Goal: Information Seeking & Learning: Learn about a topic

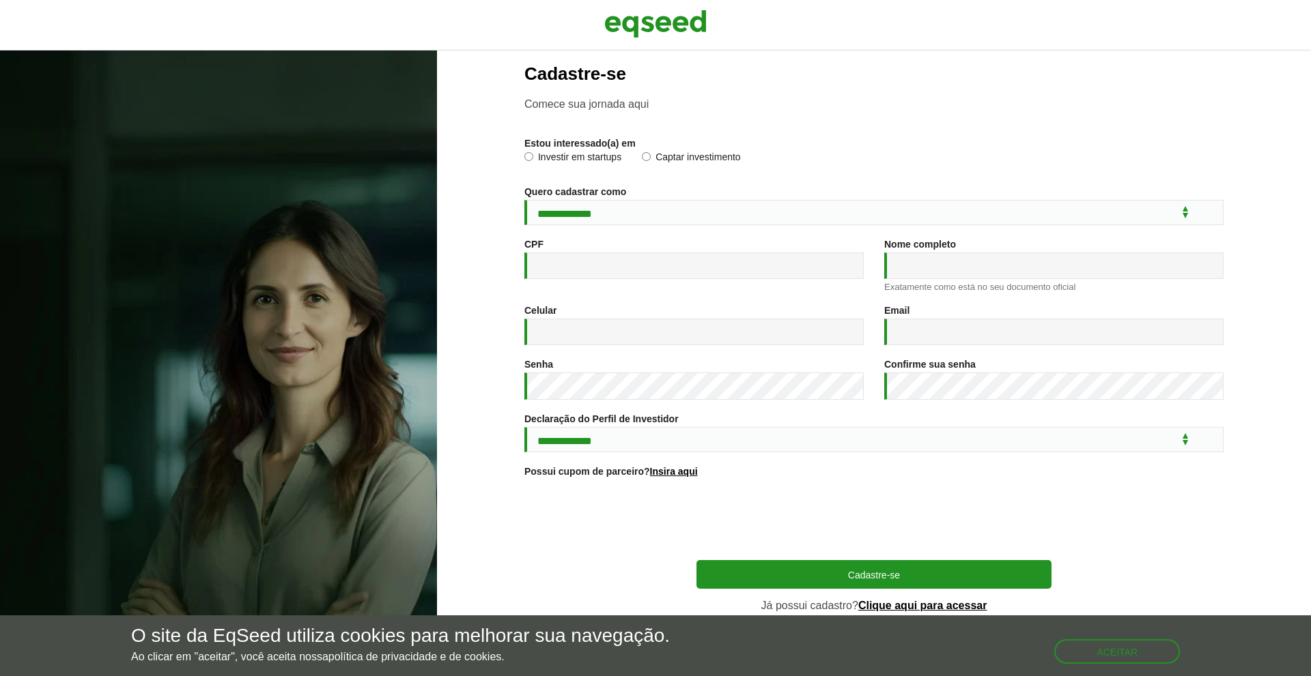
scroll to position [18, 0]
click at [897, 605] on link "Clique aqui para acessar" at bounding box center [922, 606] width 129 height 11
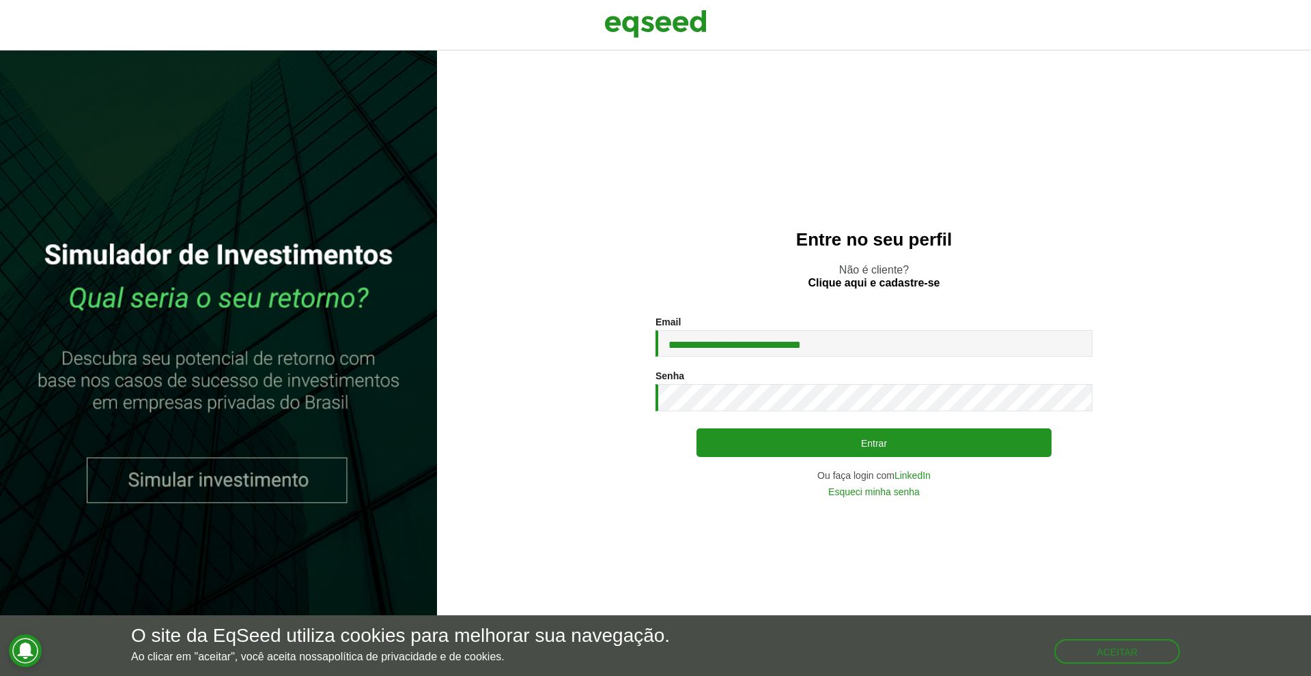
click at [1090, 414] on div "**********" at bounding box center [873, 407] width 437 height 180
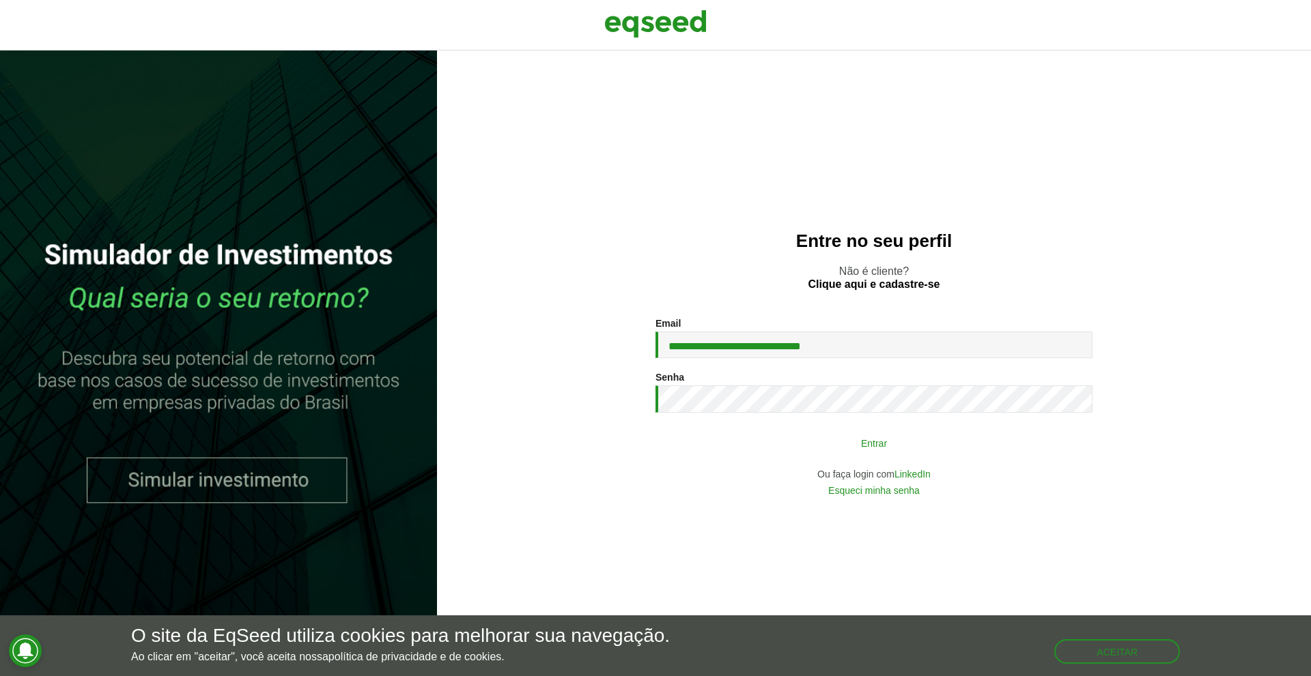
click at [956, 450] on button "Entrar" at bounding box center [873, 443] width 355 height 26
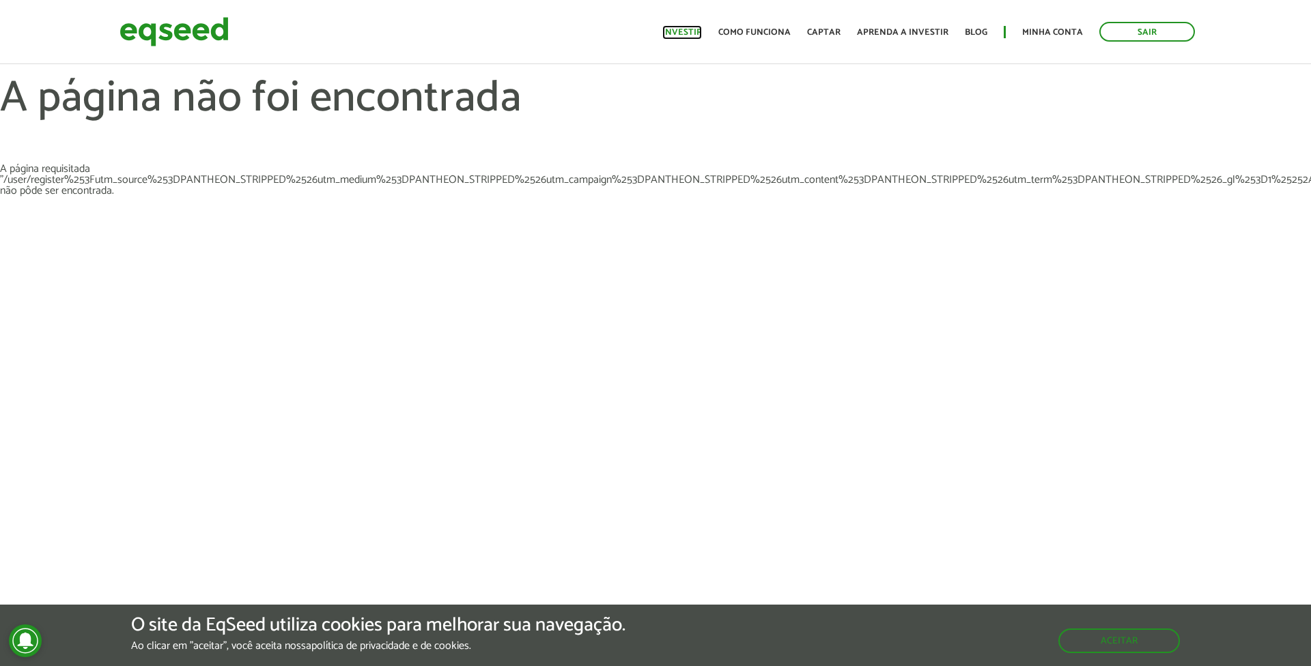
click at [681, 30] on link "Investir" at bounding box center [682, 32] width 40 height 9
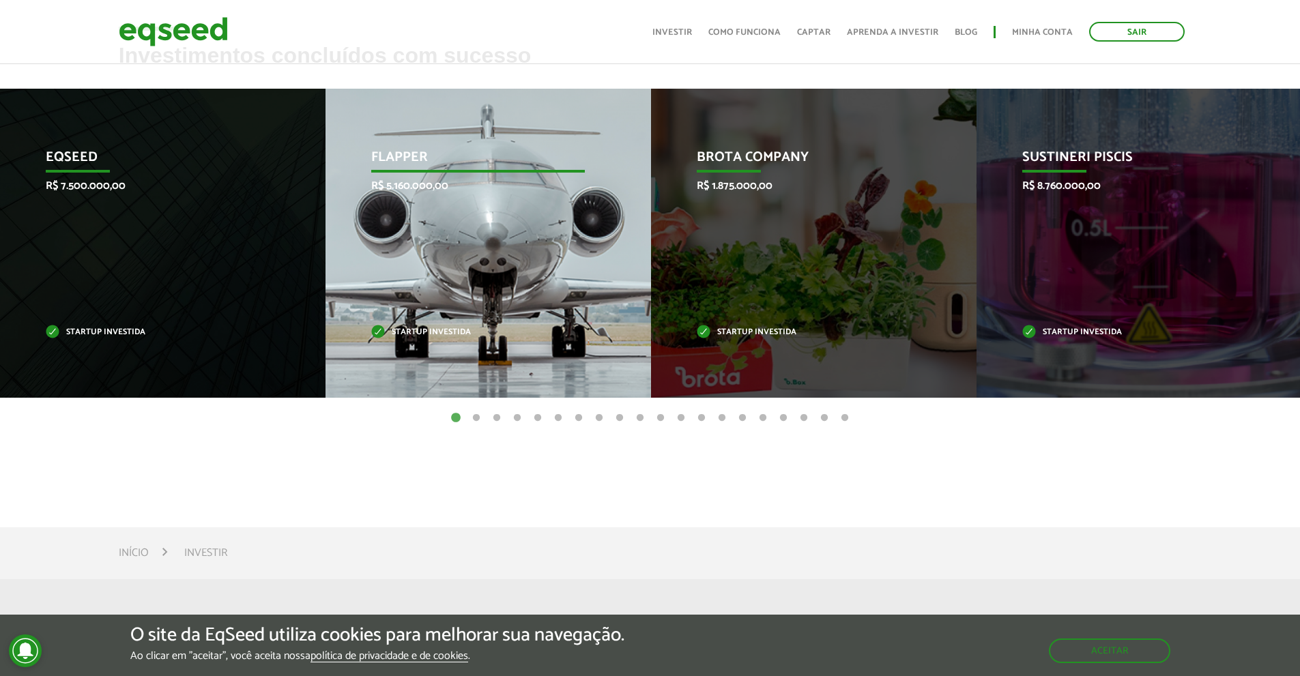
scroll to position [341, 0]
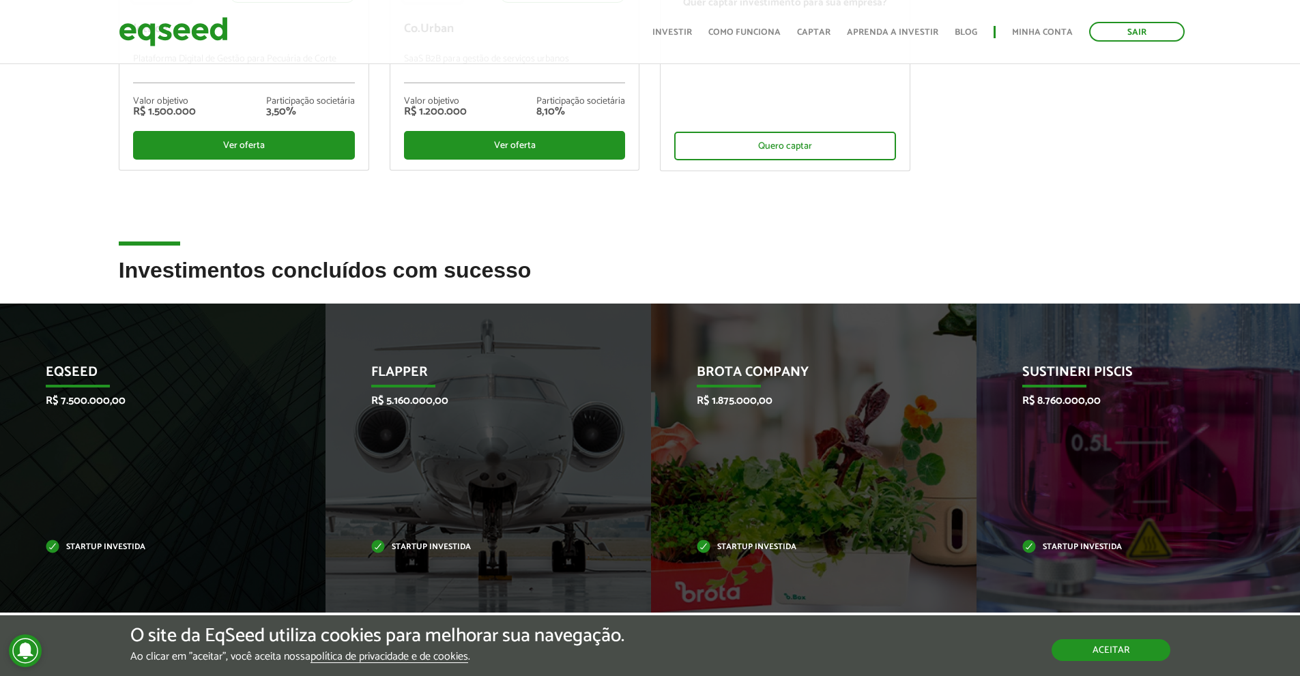
click at [1116, 645] on button "Aceitar" at bounding box center [1111, 651] width 119 height 22
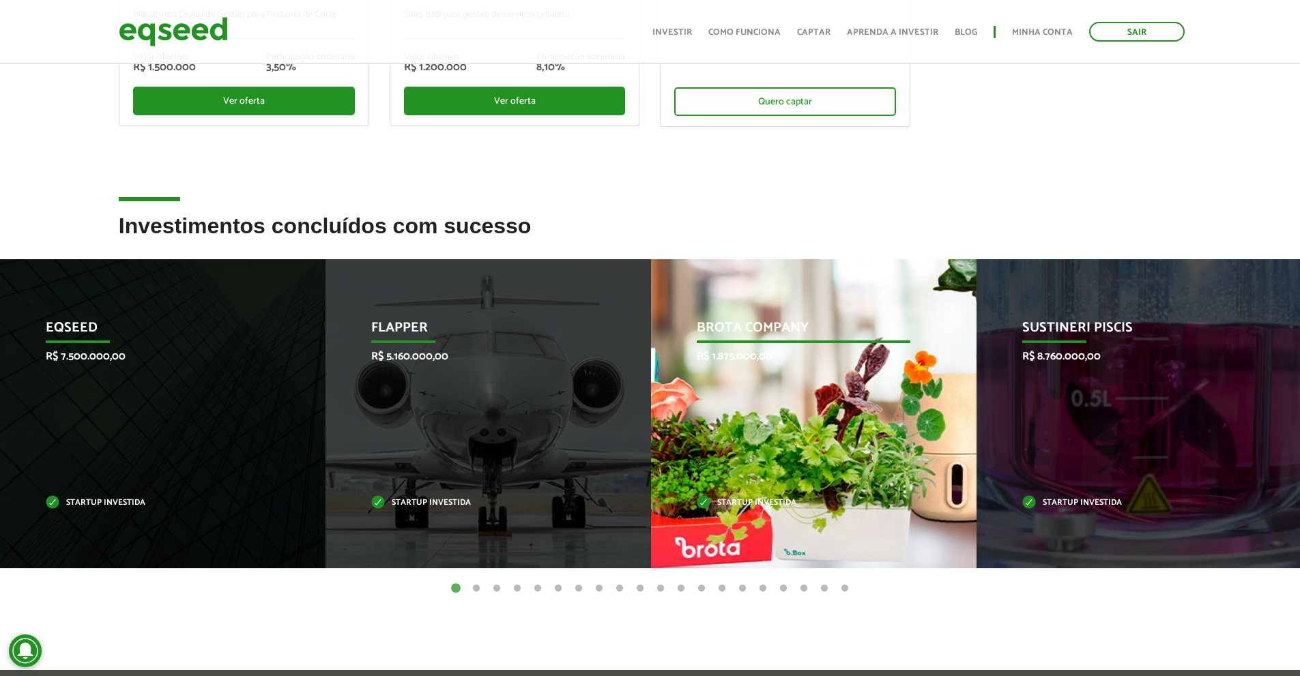
scroll to position [410, 0]
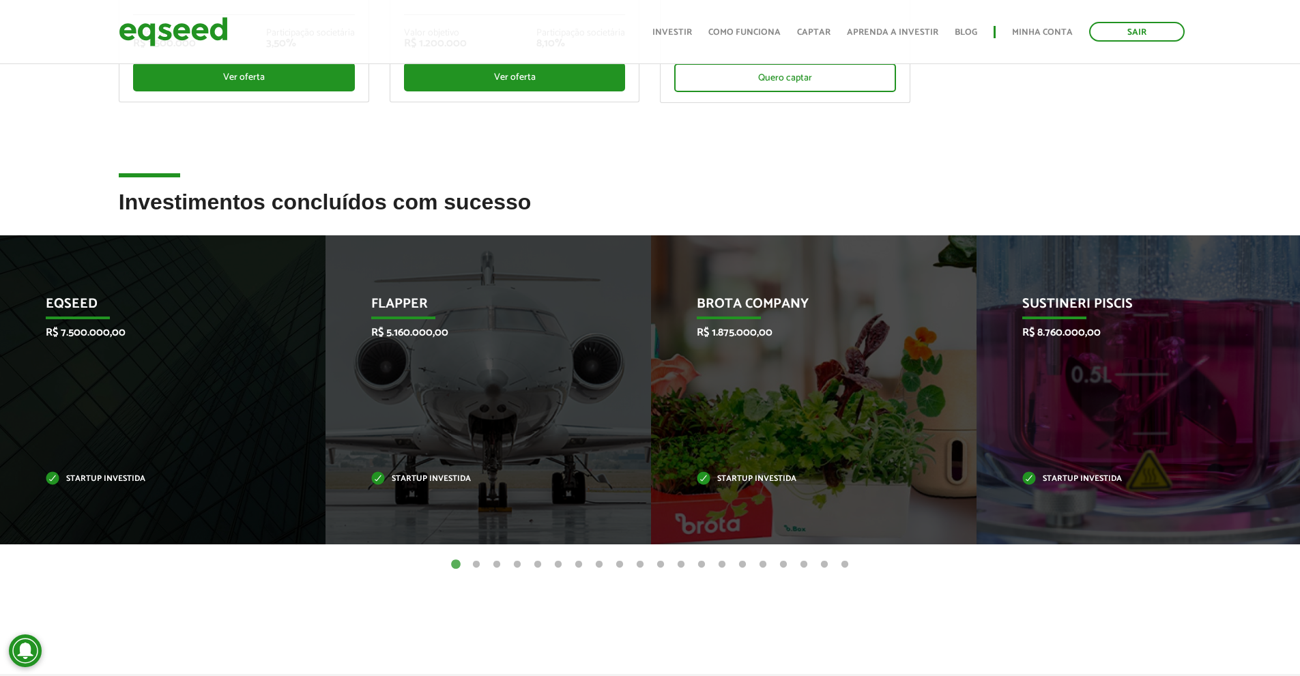
click at [357, 211] on h2 "Investimentos concluídos com sucesso" at bounding box center [650, 212] width 1063 height 44
click at [227, 208] on h2 "Investimentos concluídos com sucesso" at bounding box center [650, 212] width 1063 height 44
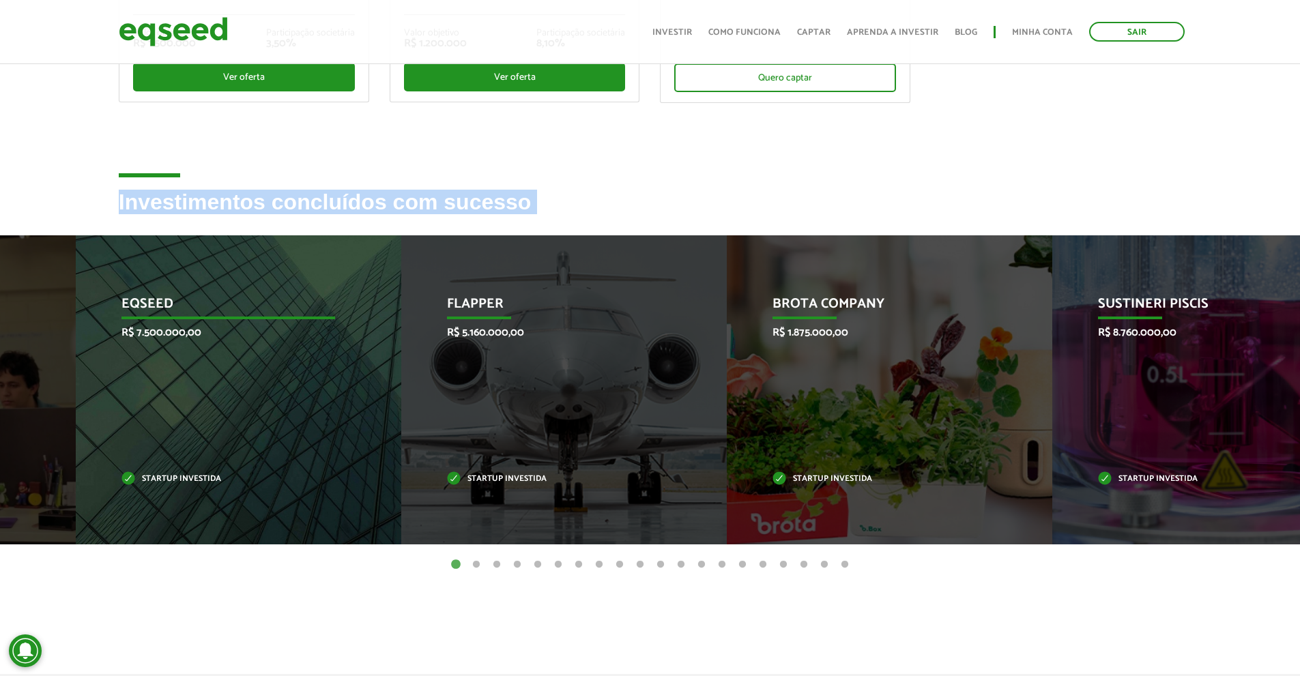
drag, startPoint x: 60, startPoint y: 329, endPoint x: 136, endPoint y: 332, distance: 75.8
click at [136, 332] on p "R$ 7.500.000,00" at bounding box center [228, 332] width 214 height 13
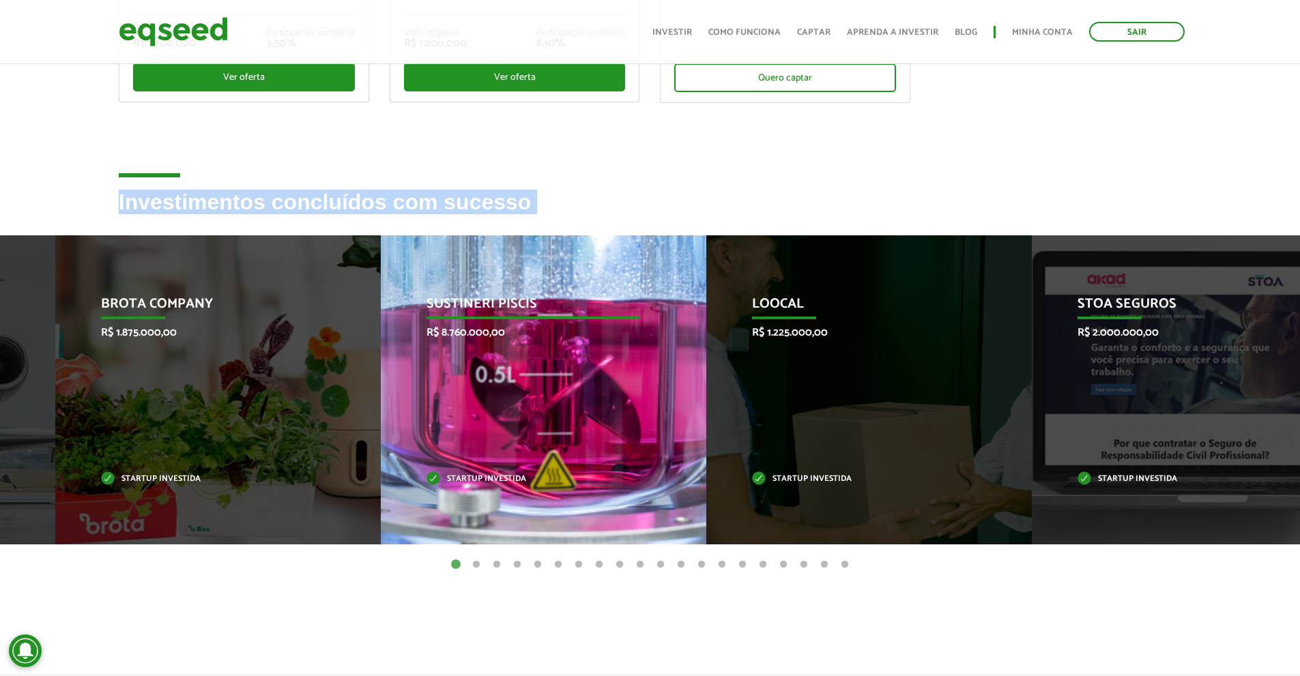
drag, startPoint x: 1190, startPoint y: 426, endPoint x: 565, endPoint y: 433, distance: 625.3
click at [565, 433] on div "Sustineri Piscis R$ 8.760.000,00 Startup investida" at bounding box center [533, 389] width 305 height 309
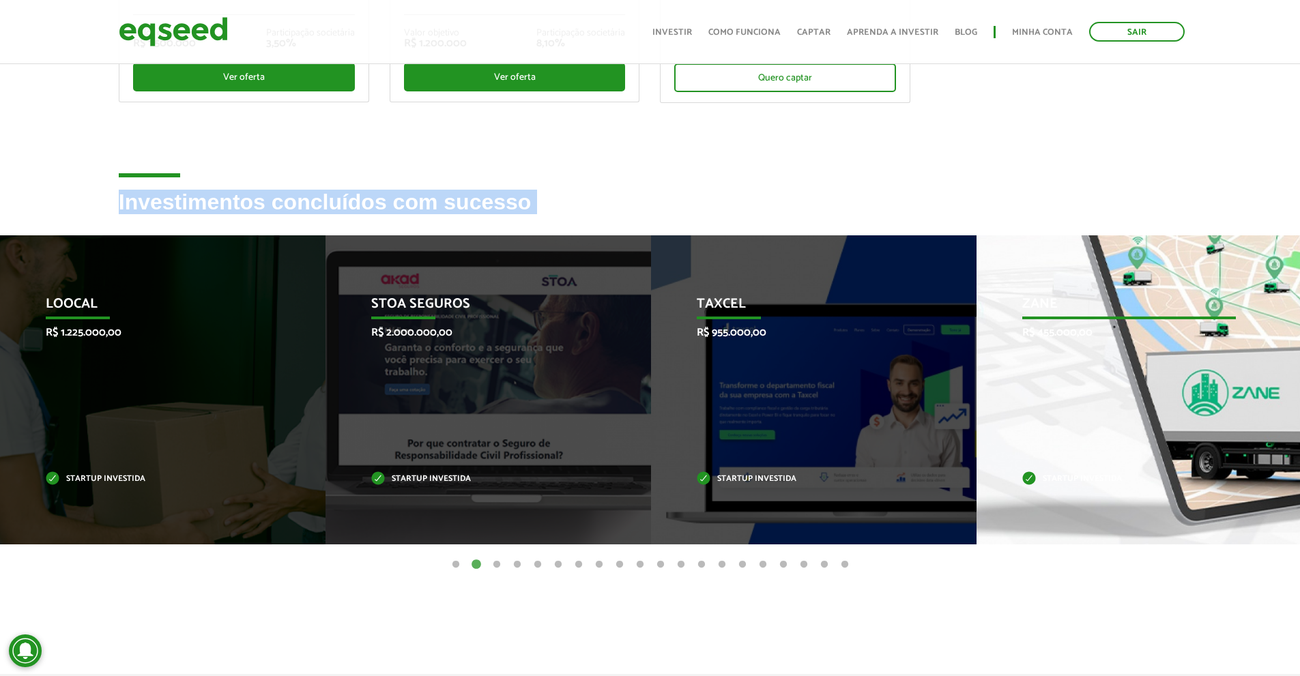
drag, startPoint x: 801, startPoint y: 440, endPoint x: 1110, endPoint y: 438, distance: 309.2
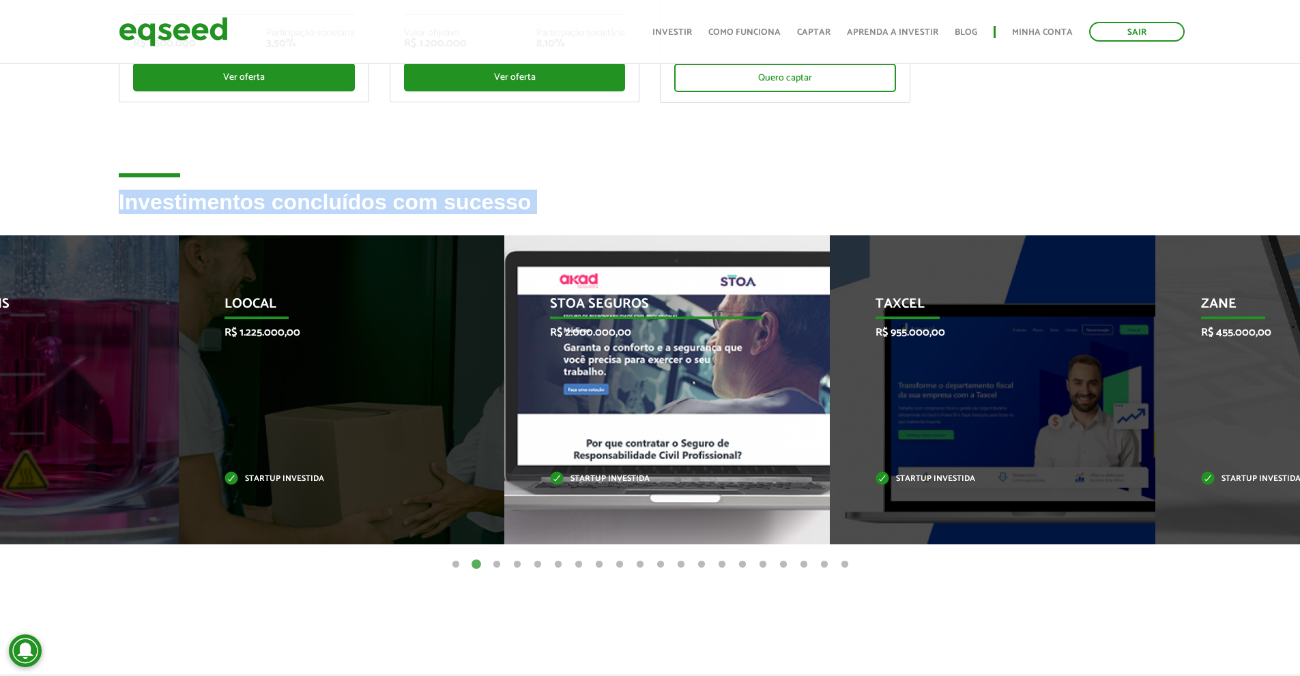
drag, startPoint x: 543, startPoint y: 378, endPoint x: 1062, endPoint y: 375, distance: 518.8
click at [810, 375] on div "STOA Seguros R$ 2.000.000,00 Startup investida" at bounding box center [656, 389] width 305 height 309
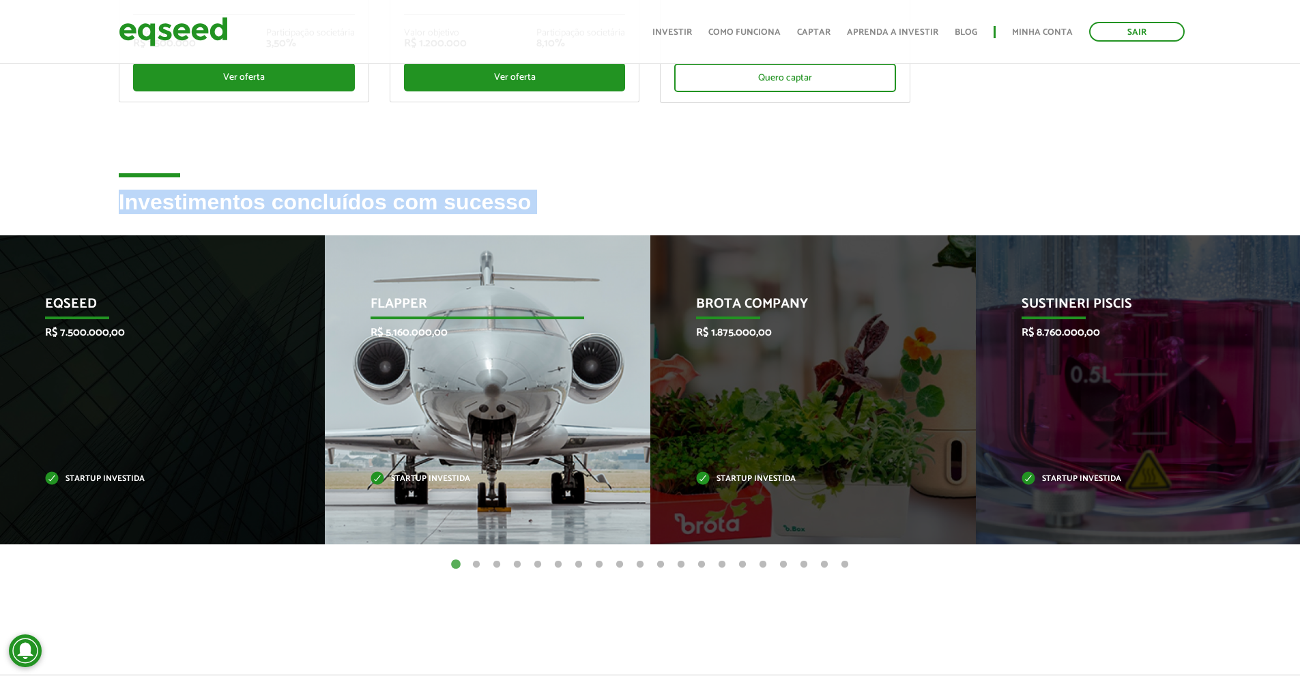
drag, startPoint x: 1077, startPoint y: 373, endPoint x: 545, endPoint y: 408, distance: 533.5
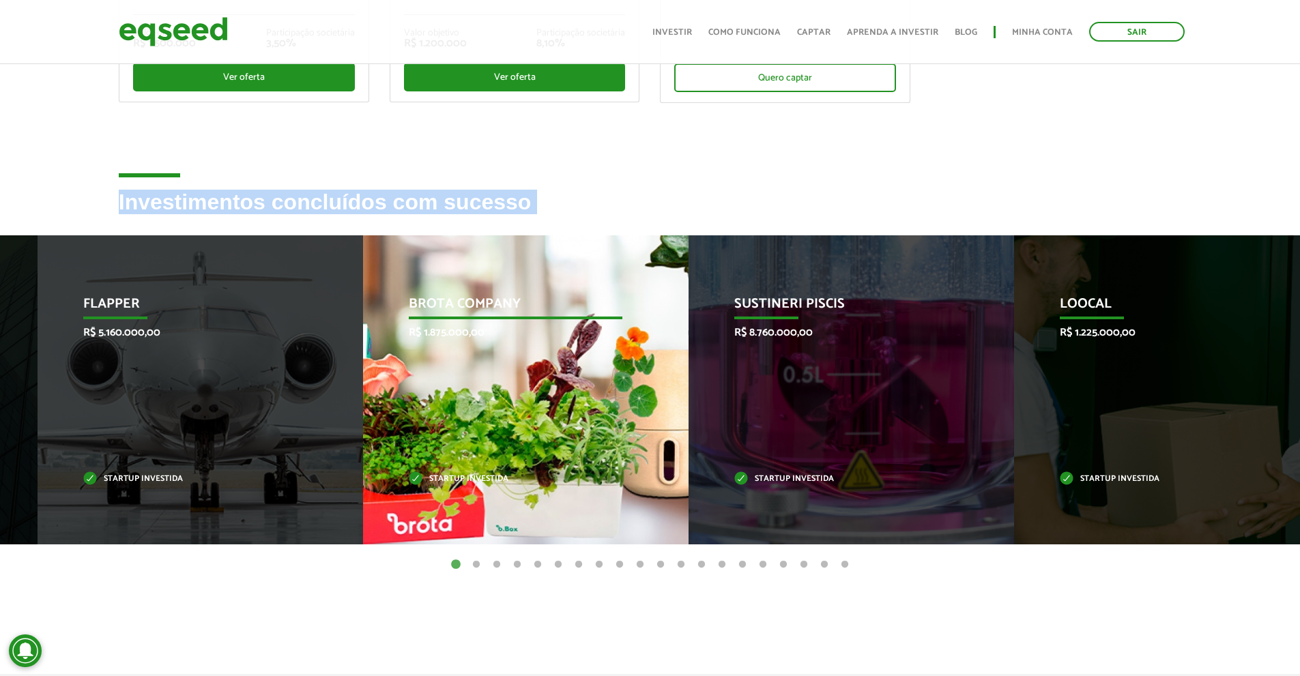
drag, startPoint x: 884, startPoint y: 381, endPoint x: 510, endPoint y: 374, distance: 374.1
click at [511, 373] on div "Brota Company R$ 1.875.000,00 Startup investida" at bounding box center [515, 389] width 305 height 309
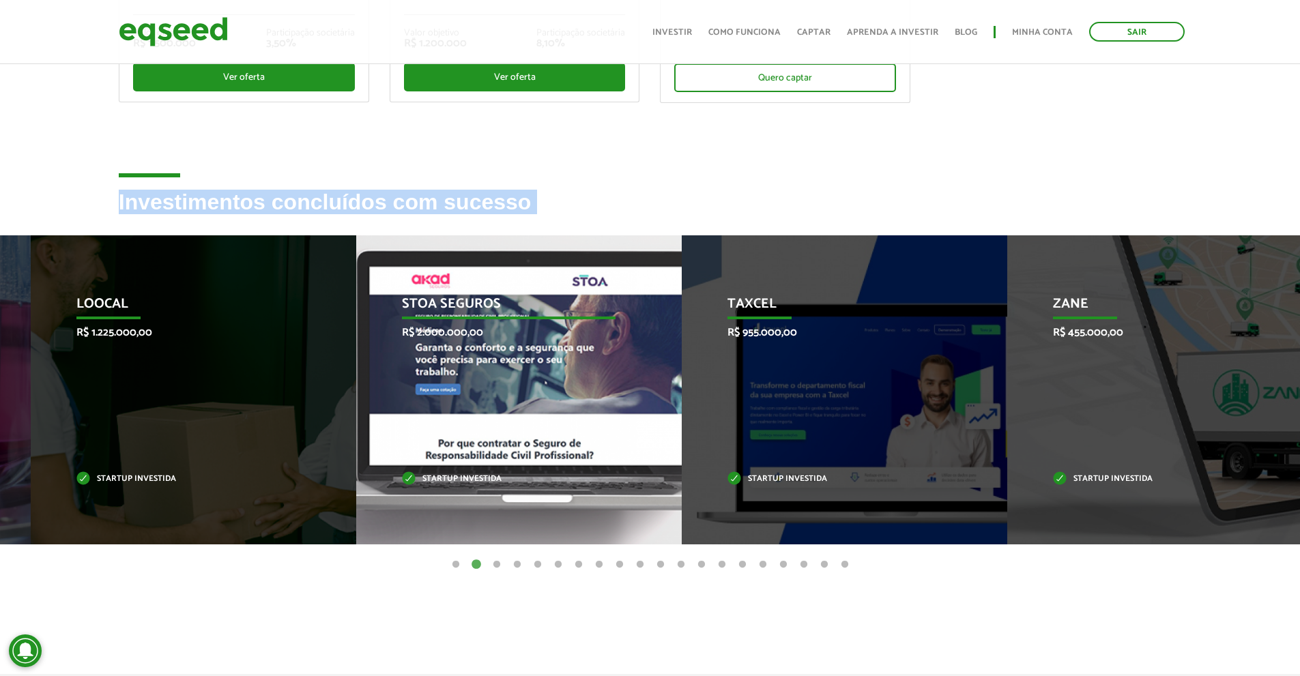
drag, startPoint x: 367, startPoint y: 329, endPoint x: 830, endPoint y: 321, distance: 463.5
click at [661, 321] on div "STOA Seguros R$ 2.000.000,00 Startup investida" at bounding box center [508, 389] width 305 height 309
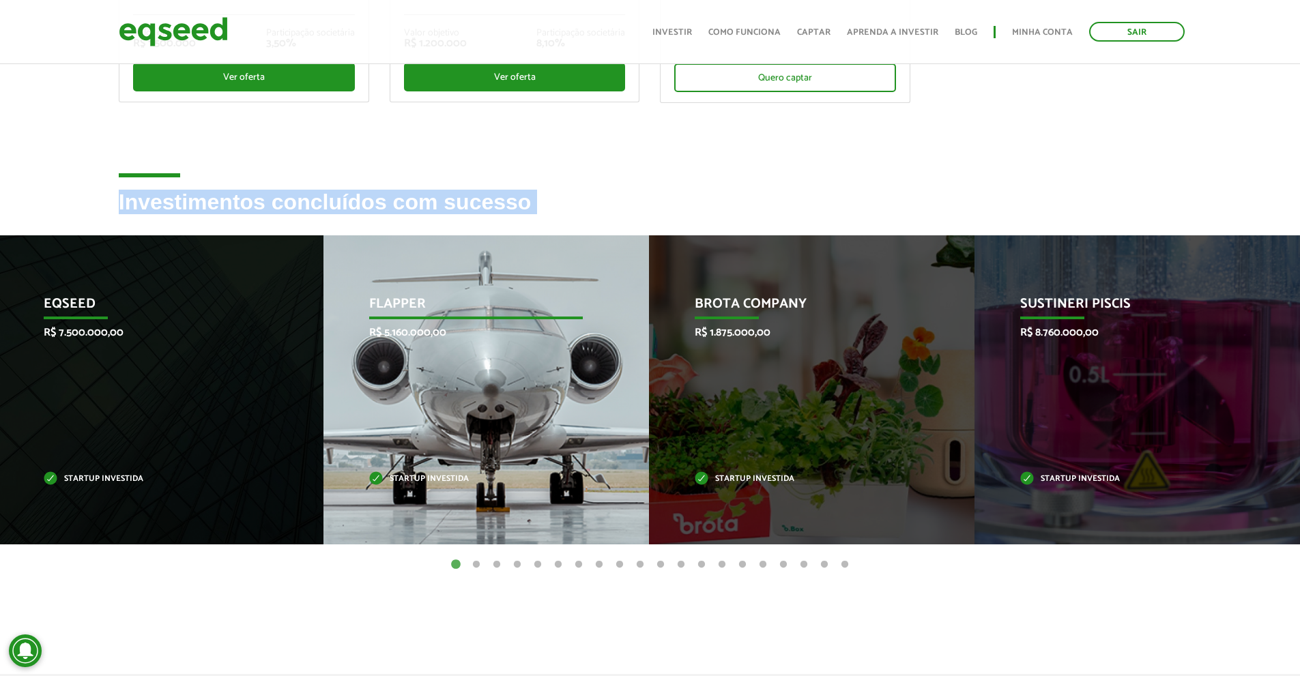
drag, startPoint x: 1100, startPoint y: 367, endPoint x: 356, endPoint y: 395, distance: 744.5
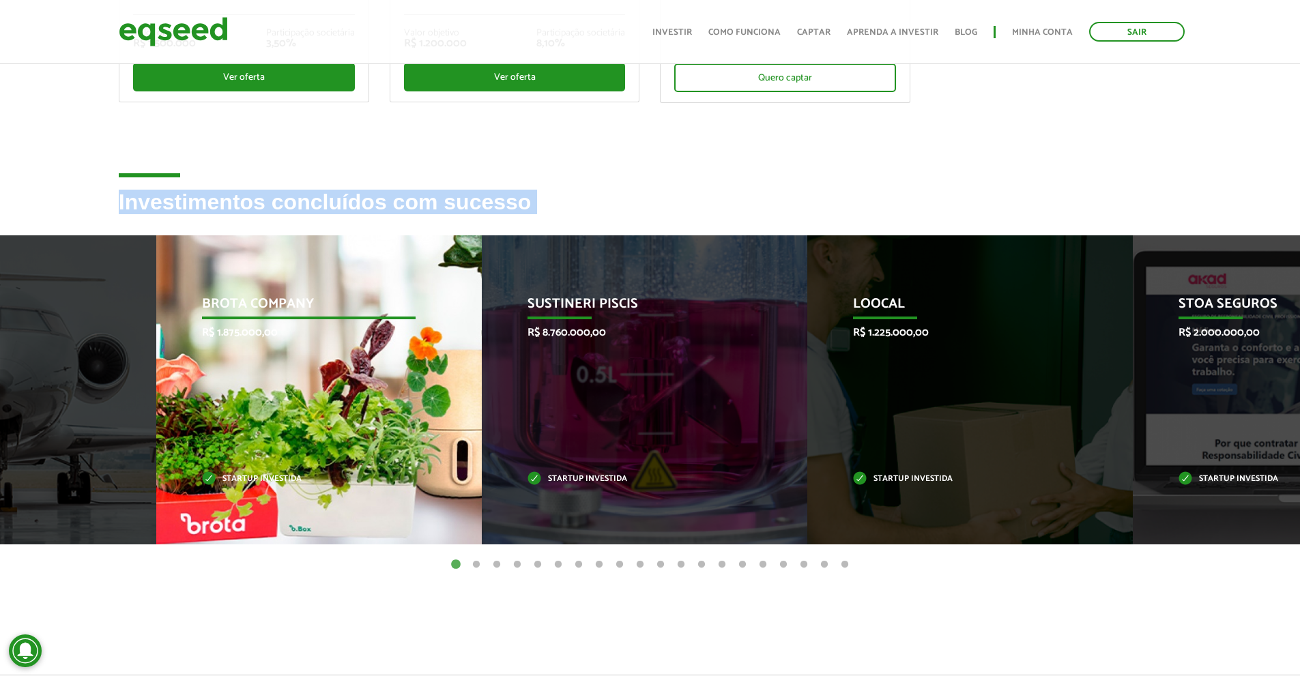
drag, startPoint x: 919, startPoint y: 524, endPoint x: 306, endPoint y: 486, distance: 614.2
click at [334, 504] on div "Brota Company R$ 1.875.000,00 Startup investida" at bounding box center [308, 389] width 305 height 309
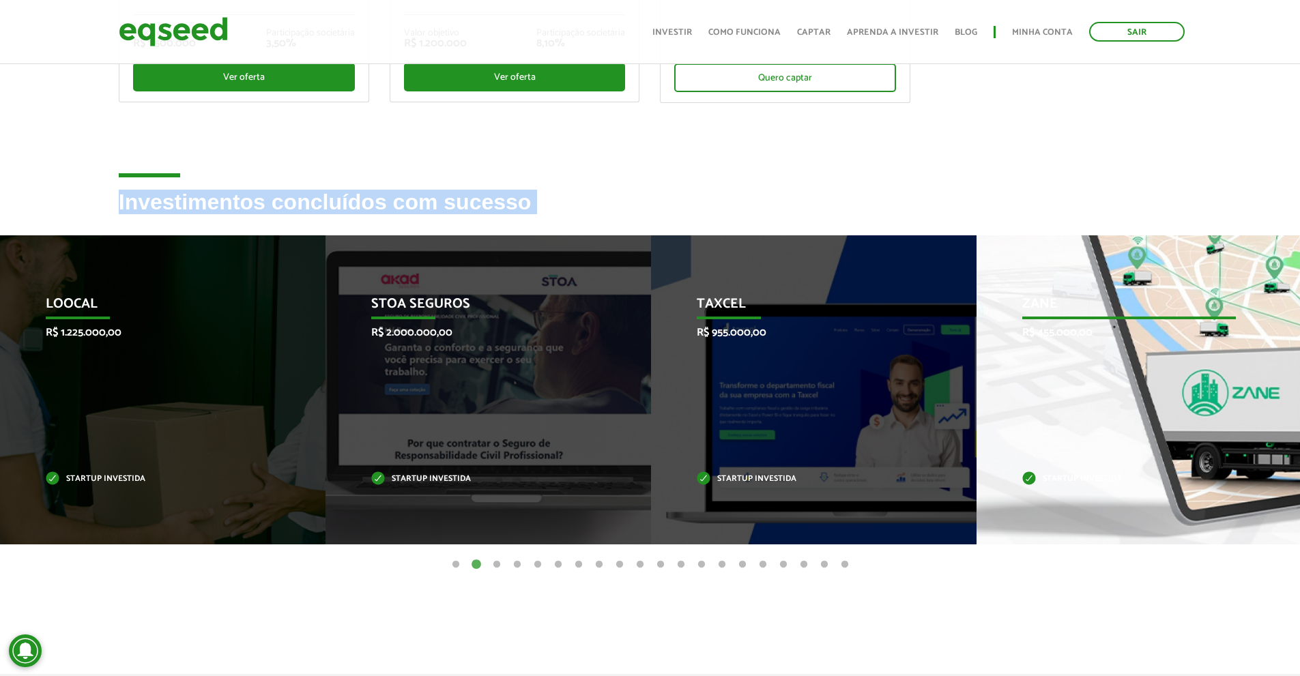
drag, startPoint x: 799, startPoint y: 371, endPoint x: 519, endPoint y: 357, distance: 280.2
click at [977, 358] on div "Zane R$ 455.000,00 Startup investida" at bounding box center [1129, 389] width 305 height 309
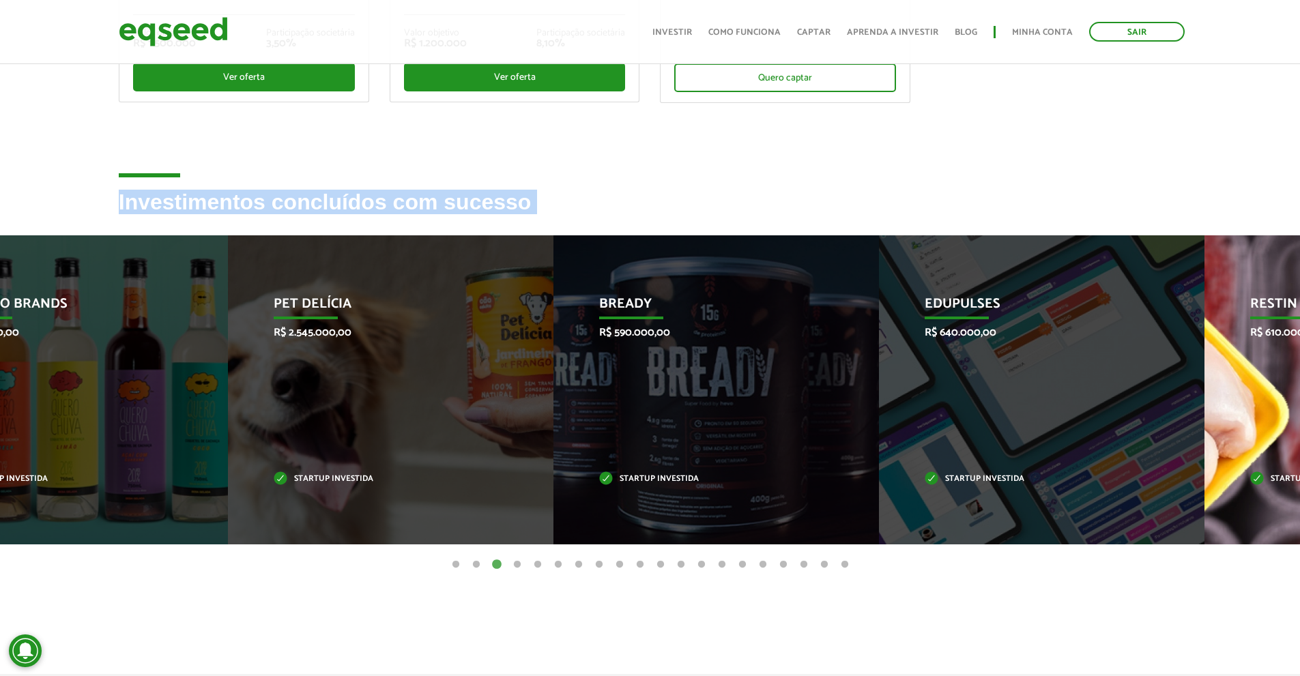
drag, startPoint x: 590, startPoint y: 332, endPoint x: 814, endPoint y: 313, distance: 224.0
click at [554, 313] on div "Bready R$ 590.000,00 Startup investida" at bounding box center [706, 389] width 305 height 309
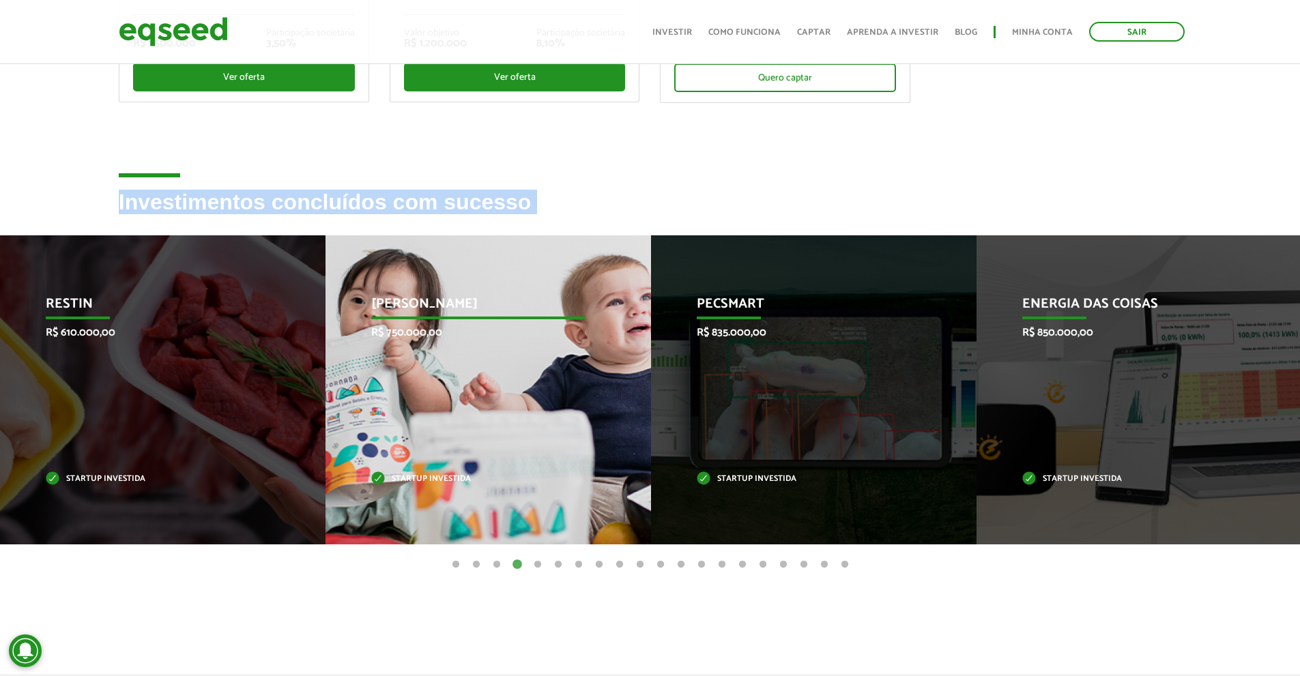
drag, startPoint x: 961, startPoint y: 325, endPoint x: 455, endPoint y: 306, distance: 506.8
drag, startPoint x: 530, startPoint y: 304, endPoint x: 1024, endPoint y: 334, distance: 494.5
click at [631, 324] on div "Jornada Mima R$ 750.000,00 Startup investida" at bounding box center [478, 389] width 305 height 309
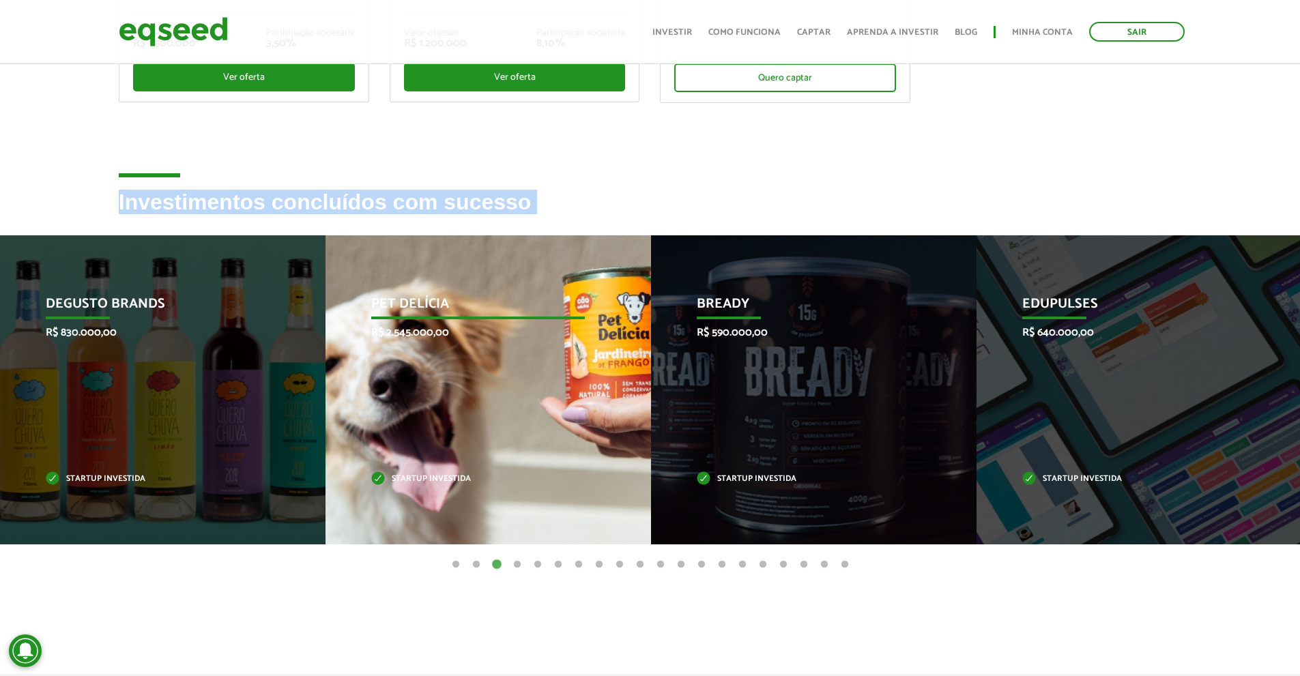
drag, startPoint x: 730, startPoint y: 354, endPoint x: 964, endPoint y: 380, distance: 235.5
click at [631, 380] on div "Pet Delícia R$ 2.545.000,00 Startup investida" at bounding box center [478, 389] width 305 height 309
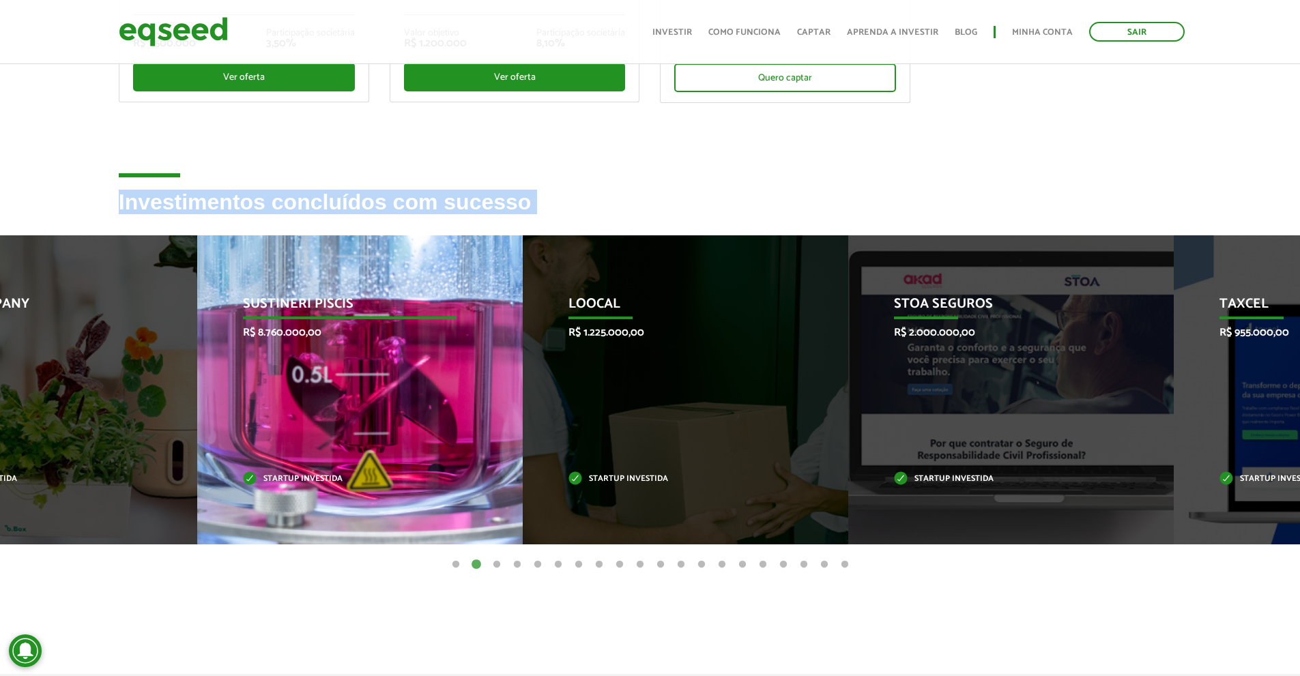
drag, startPoint x: 831, startPoint y: 360, endPoint x: 623, endPoint y: 378, distance: 209.0
click at [987, 367] on div "STOA Seguros R$ 2.000.000,00 Startup investida" at bounding box center [1000, 389] width 305 height 309
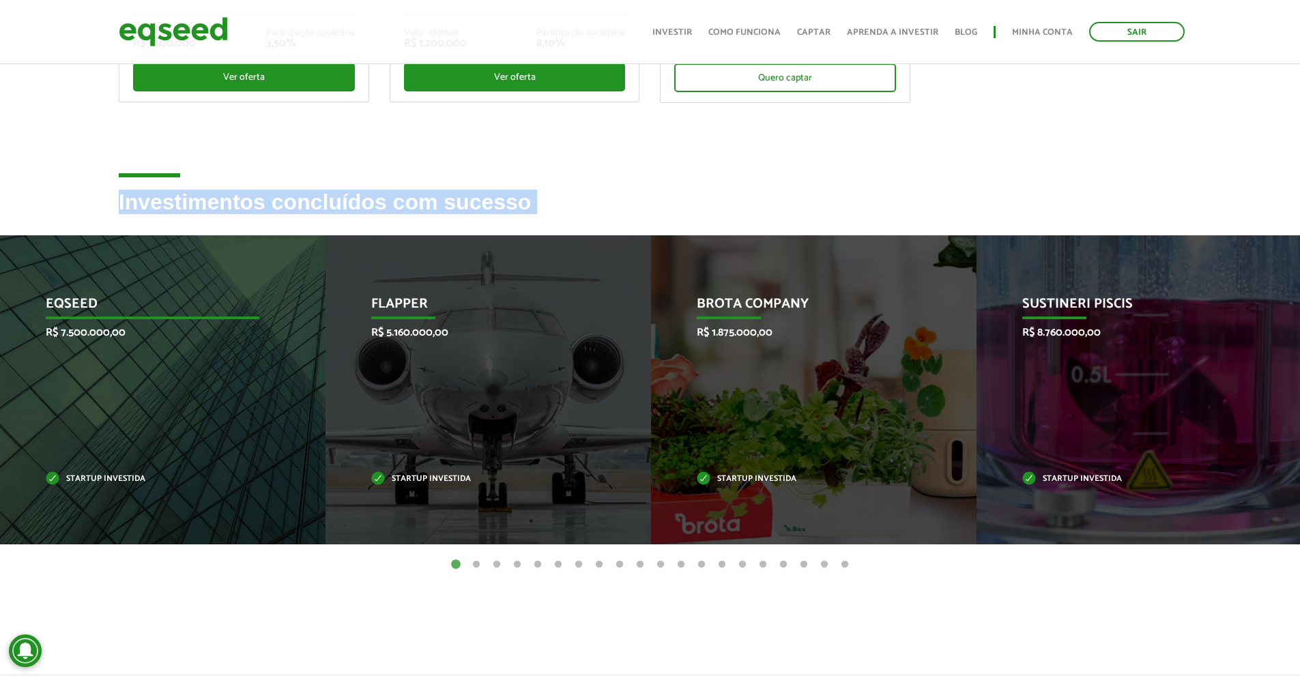
drag, startPoint x: 259, startPoint y: 331, endPoint x: 814, endPoint y: 332, distance: 554.3
click at [305, 331] on div "EqSeed R$ 7.500.000,00 Startup investida" at bounding box center [152, 389] width 305 height 309
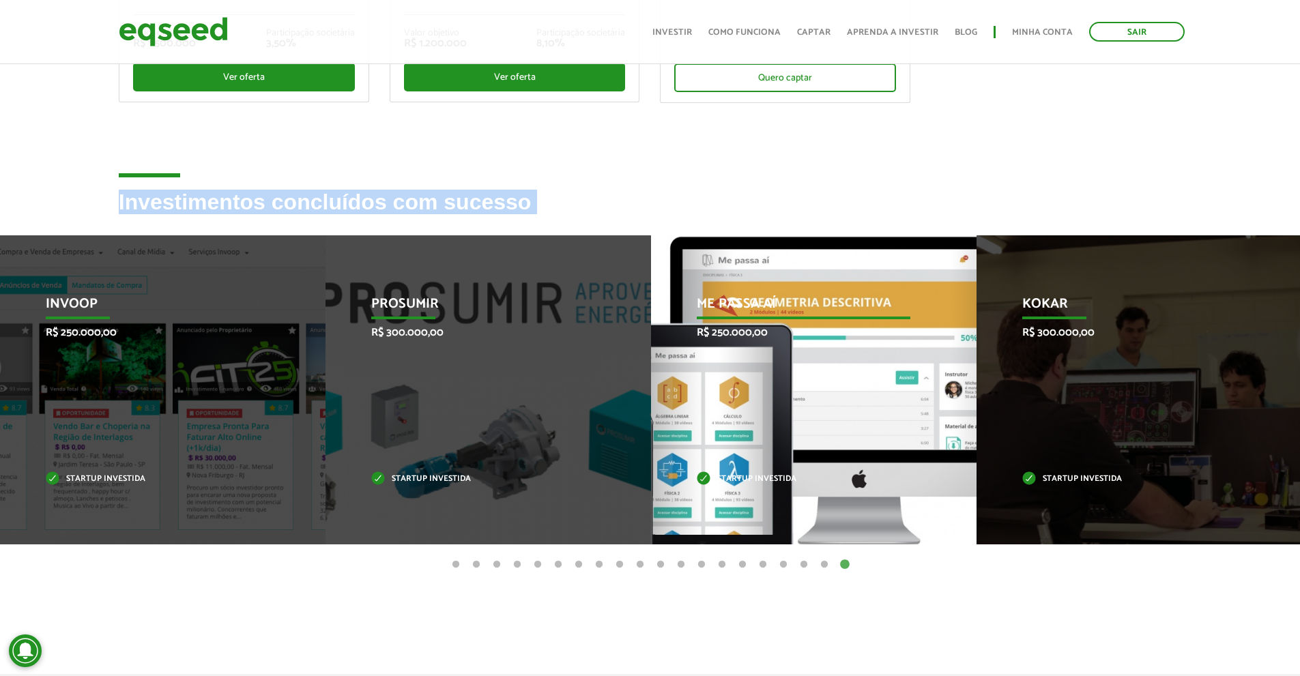
drag, startPoint x: 681, startPoint y: 315, endPoint x: 694, endPoint y: 316, distance: 13.7
click at [704, 314] on div "Invoop R$ 250.000,00 Startup investida Prosumir R$ 300.000,00 Startup investida…" at bounding box center [651, 389] width 52746 height 309
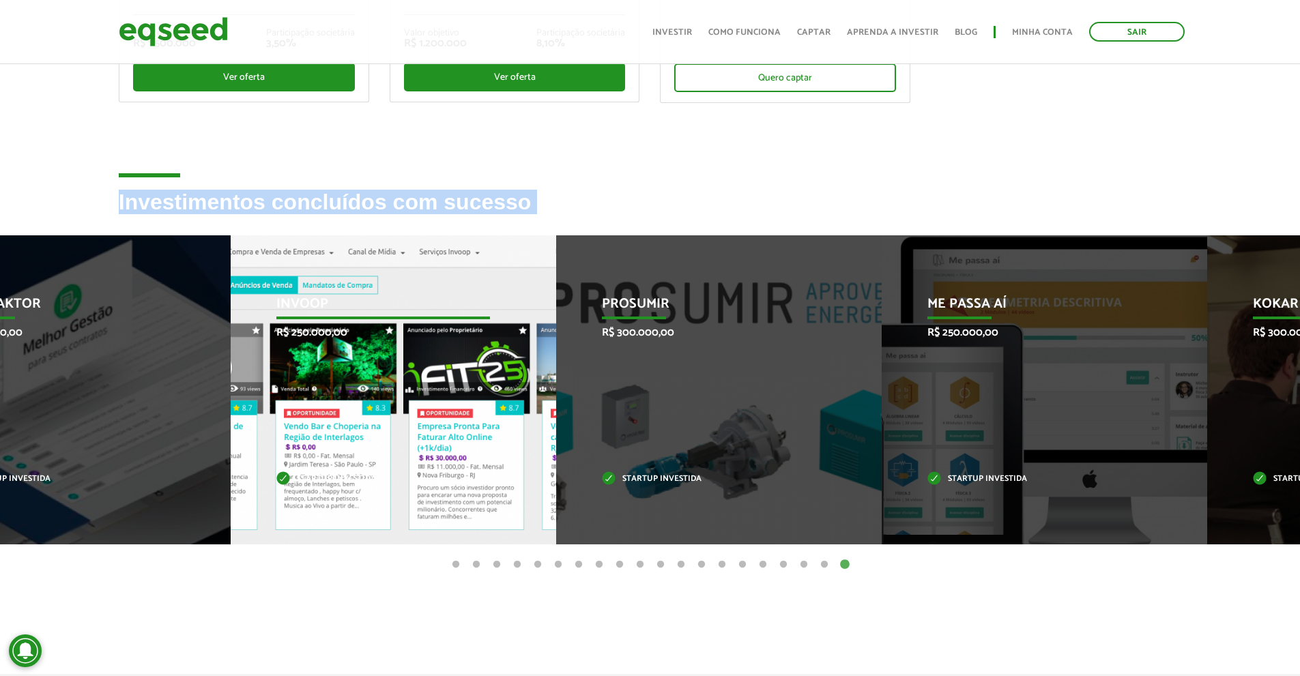
drag, startPoint x: 444, startPoint y: 315, endPoint x: 885, endPoint y: 315, distance: 440.9
click at [490, 315] on p "Invoop" at bounding box center [383, 307] width 214 height 23
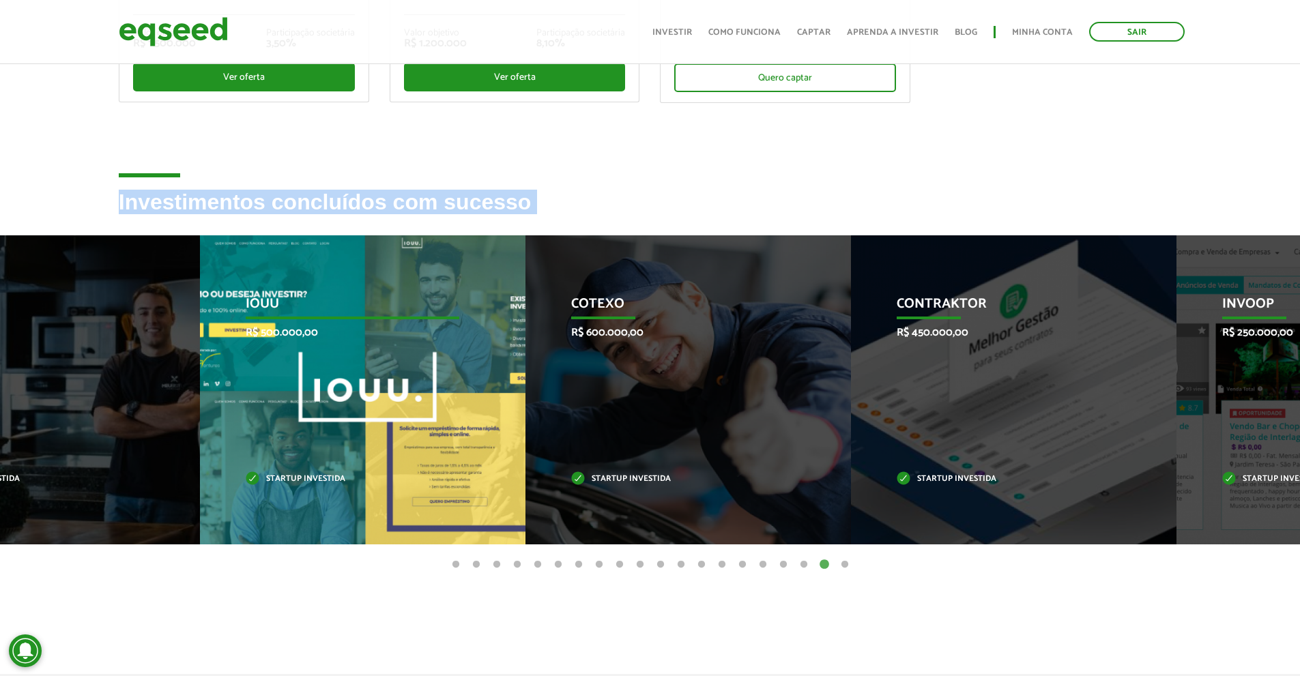
drag, startPoint x: 489, startPoint y: 321, endPoint x: 875, endPoint y: 339, distance: 386.7
click at [505, 339] on div "IOUU R$ 500.000,00 Startup investida" at bounding box center [352, 389] width 305 height 309
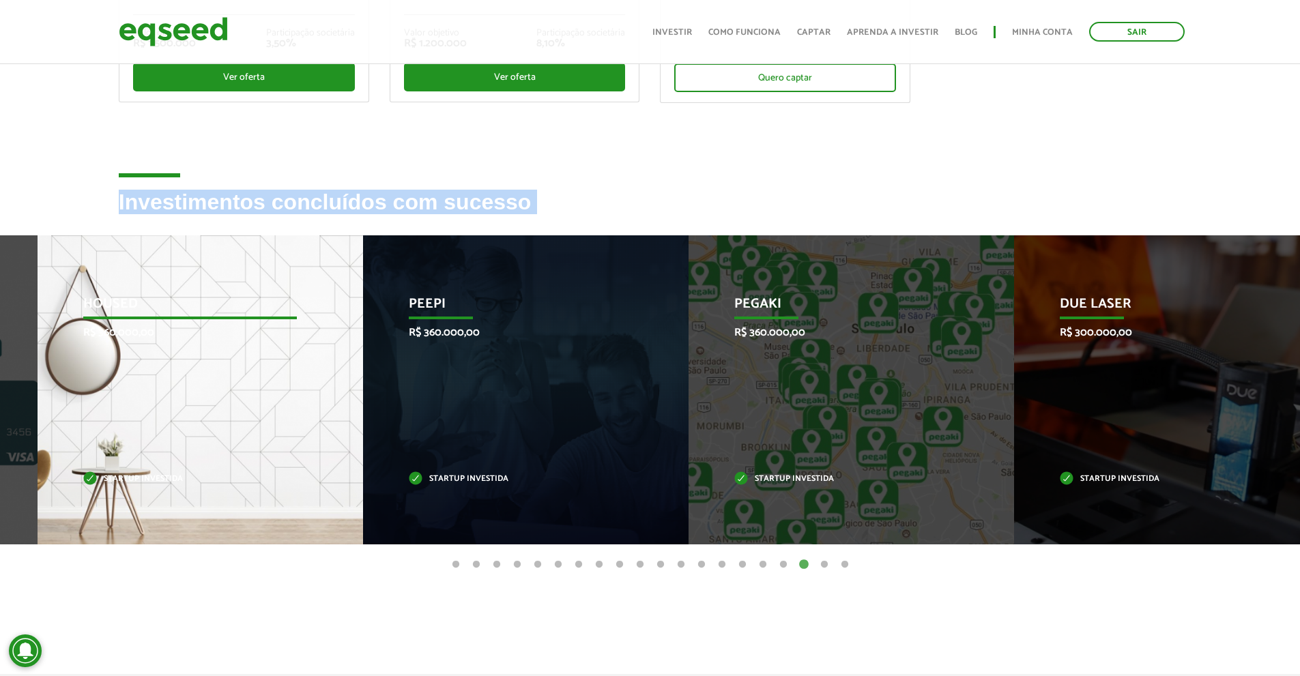
drag, startPoint x: 567, startPoint y: 369, endPoint x: 784, endPoint y: 384, distance: 218.3
click at [668, 379] on div "Peepi R$ 360.000,00 Startup investida" at bounding box center [515, 389] width 305 height 309
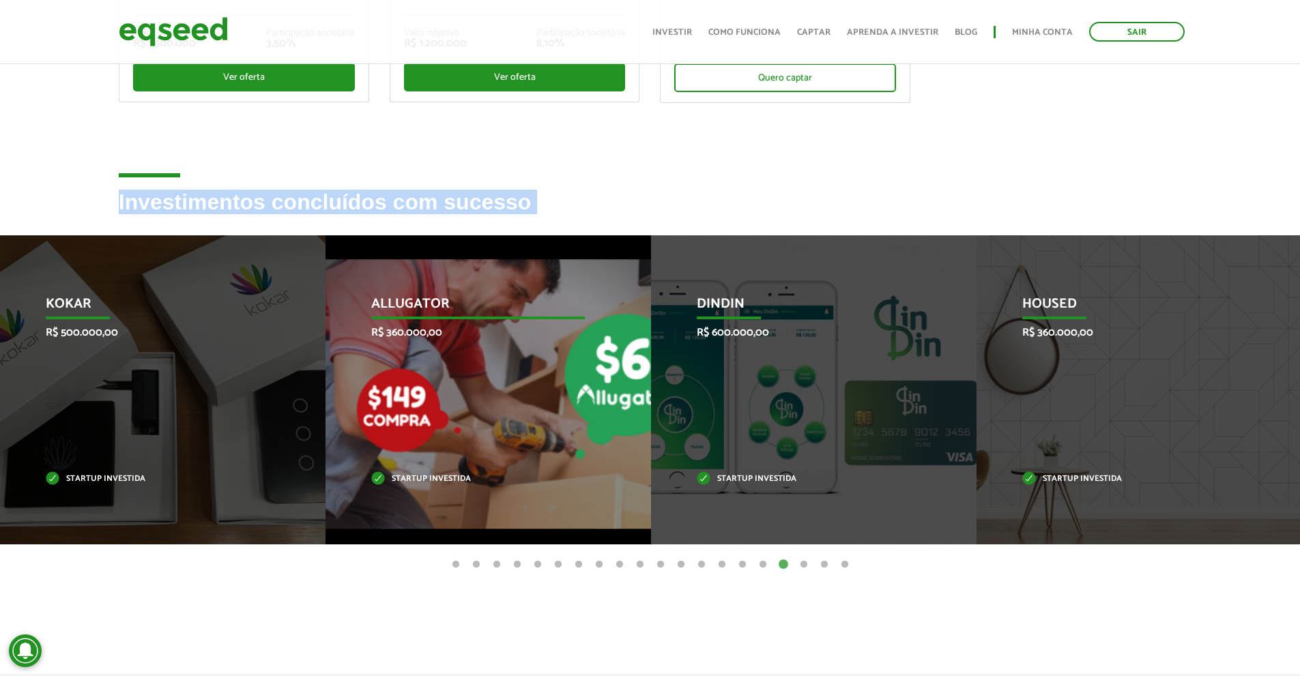
drag, startPoint x: 870, startPoint y: 395, endPoint x: 1072, endPoint y: 433, distance: 205.6
click at [631, 432] on div "Allugator R$ 360.000,00 Startup investida" at bounding box center [478, 389] width 305 height 309
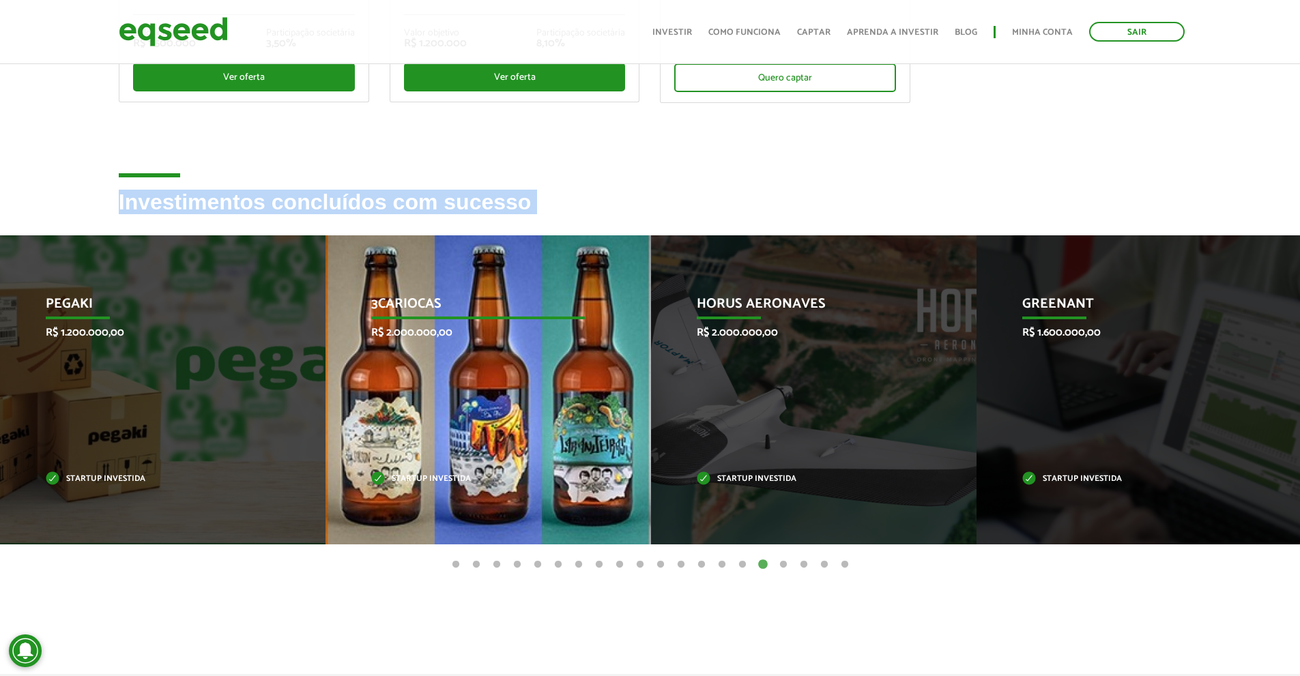
drag, startPoint x: 403, startPoint y: 412, endPoint x: 1068, endPoint y: 460, distance: 667.3
click at [631, 459] on div "3Cariocas R$ 2.000.000,00 Startup investida" at bounding box center [478, 389] width 305 height 309
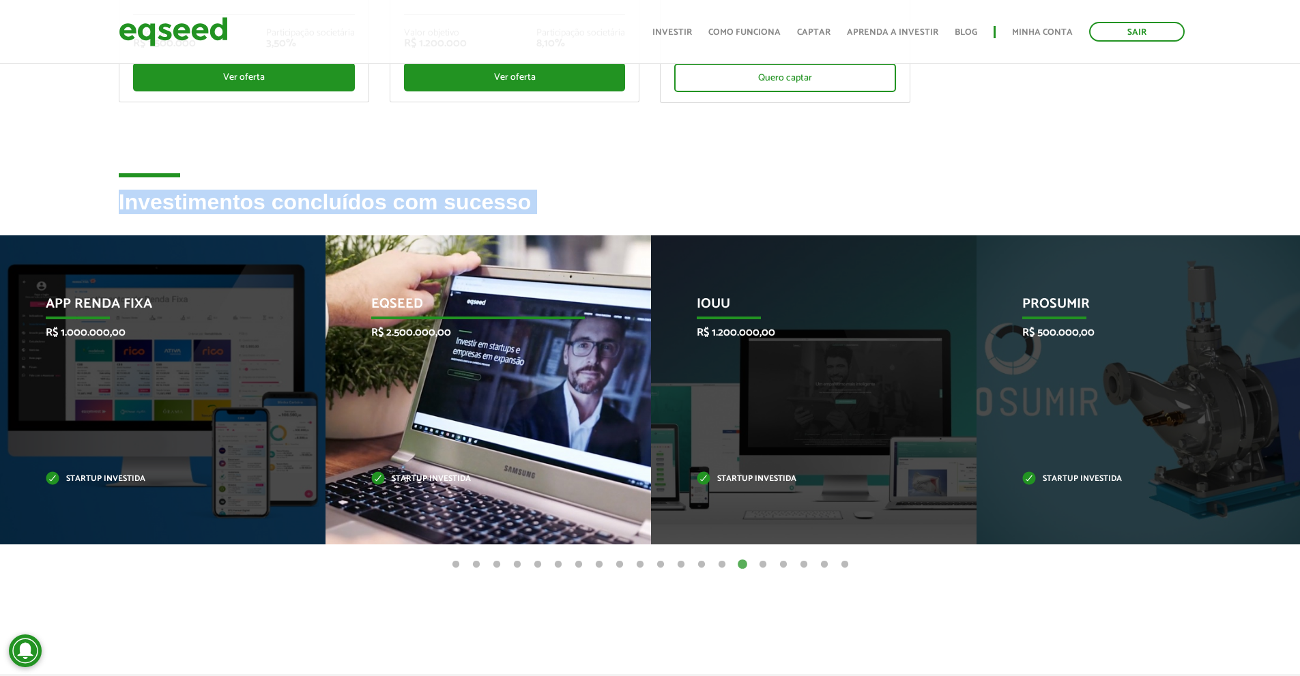
drag, startPoint x: 563, startPoint y: 412, endPoint x: 895, endPoint y: 415, distance: 331.7
click at [631, 415] on div "EqSeed R$ 2.500.000,00 Startup investida" at bounding box center [478, 389] width 305 height 309
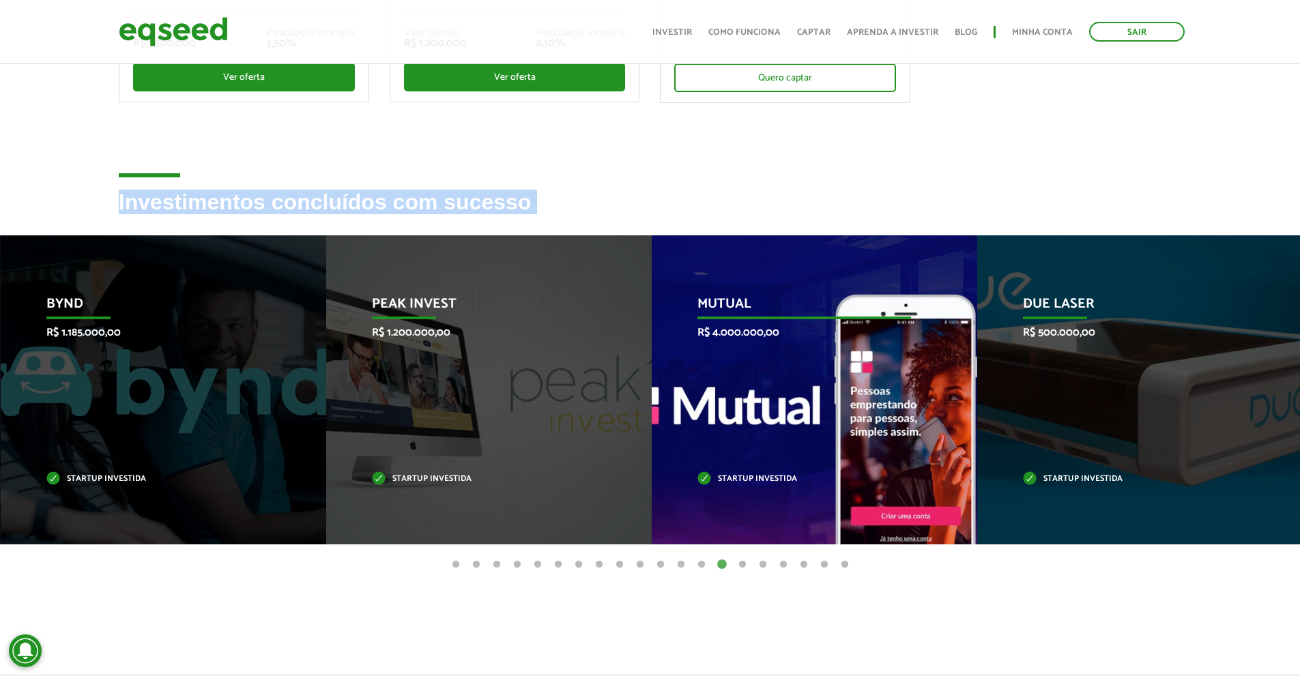
drag, startPoint x: 311, startPoint y: 459, endPoint x: 806, endPoint y: 448, distance: 495.7
